Goal: Task Accomplishment & Management: Manage account settings

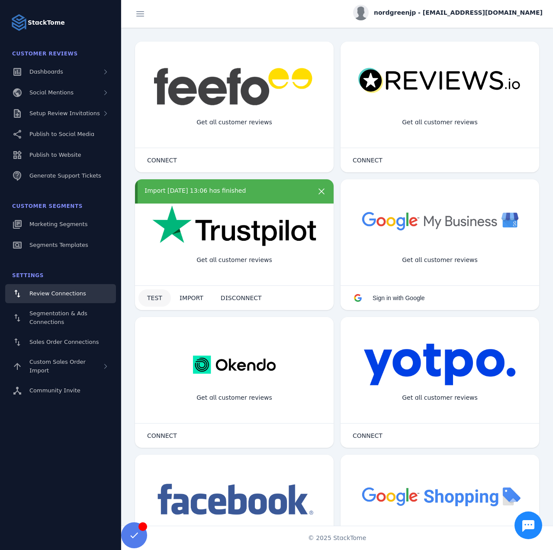
click at [163, 300] on span at bounding box center [155, 298] width 32 height 21
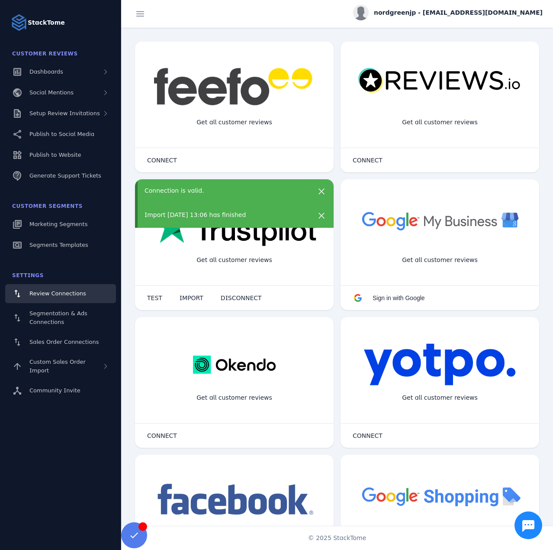
click at [479, 13] on span "nordgreenjp - cs_nordgreenjp@stacktome.com" at bounding box center [458, 12] width 169 height 9
click at [498, 81] on icon at bounding box center [493, 83] width 10 height 10
